Goal: Find specific page/section: Find specific page/section

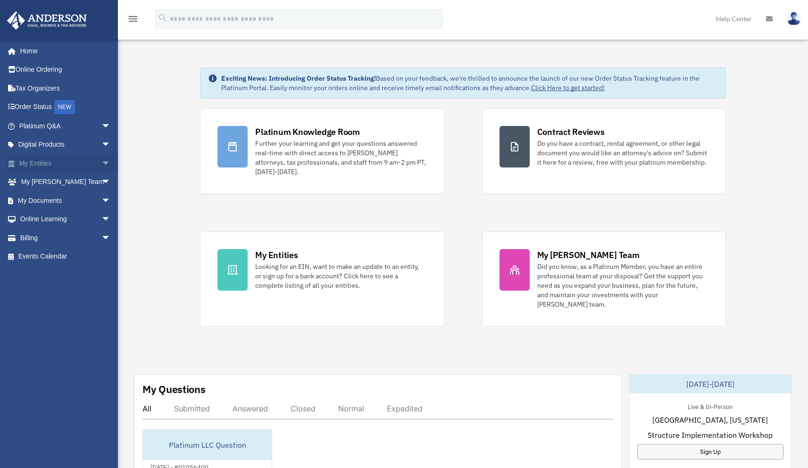
click at [101, 165] on span "arrow_drop_down" at bounding box center [110, 163] width 19 height 19
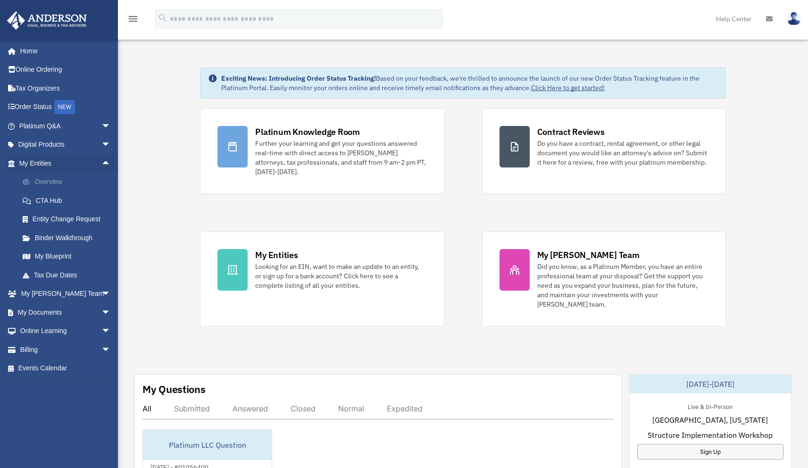
click at [60, 183] on link "Overview" at bounding box center [69, 182] width 112 height 19
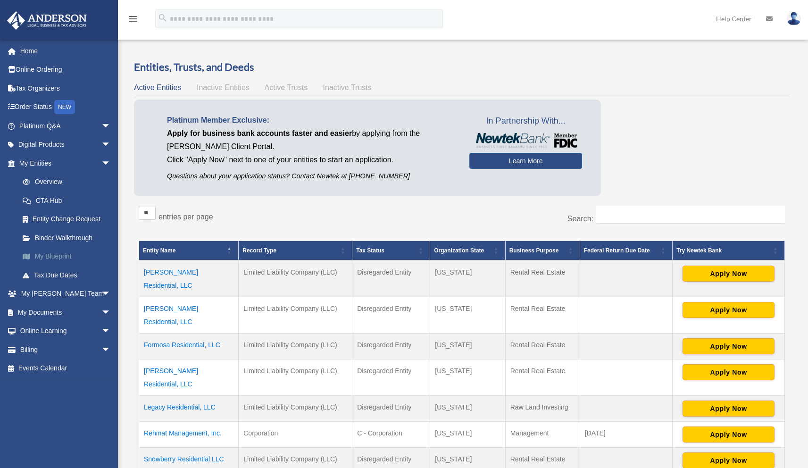
click at [60, 256] on link "My Blueprint" at bounding box center [69, 256] width 112 height 19
